Goal: Task Accomplishment & Management: Complete application form

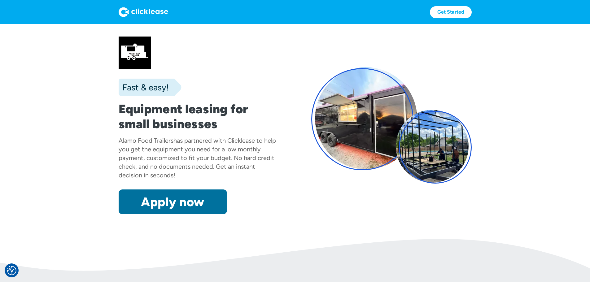
click at [130, 214] on link "Apply now" at bounding box center [173, 201] width 108 height 25
